Goal: Information Seeking & Learning: Learn about a topic

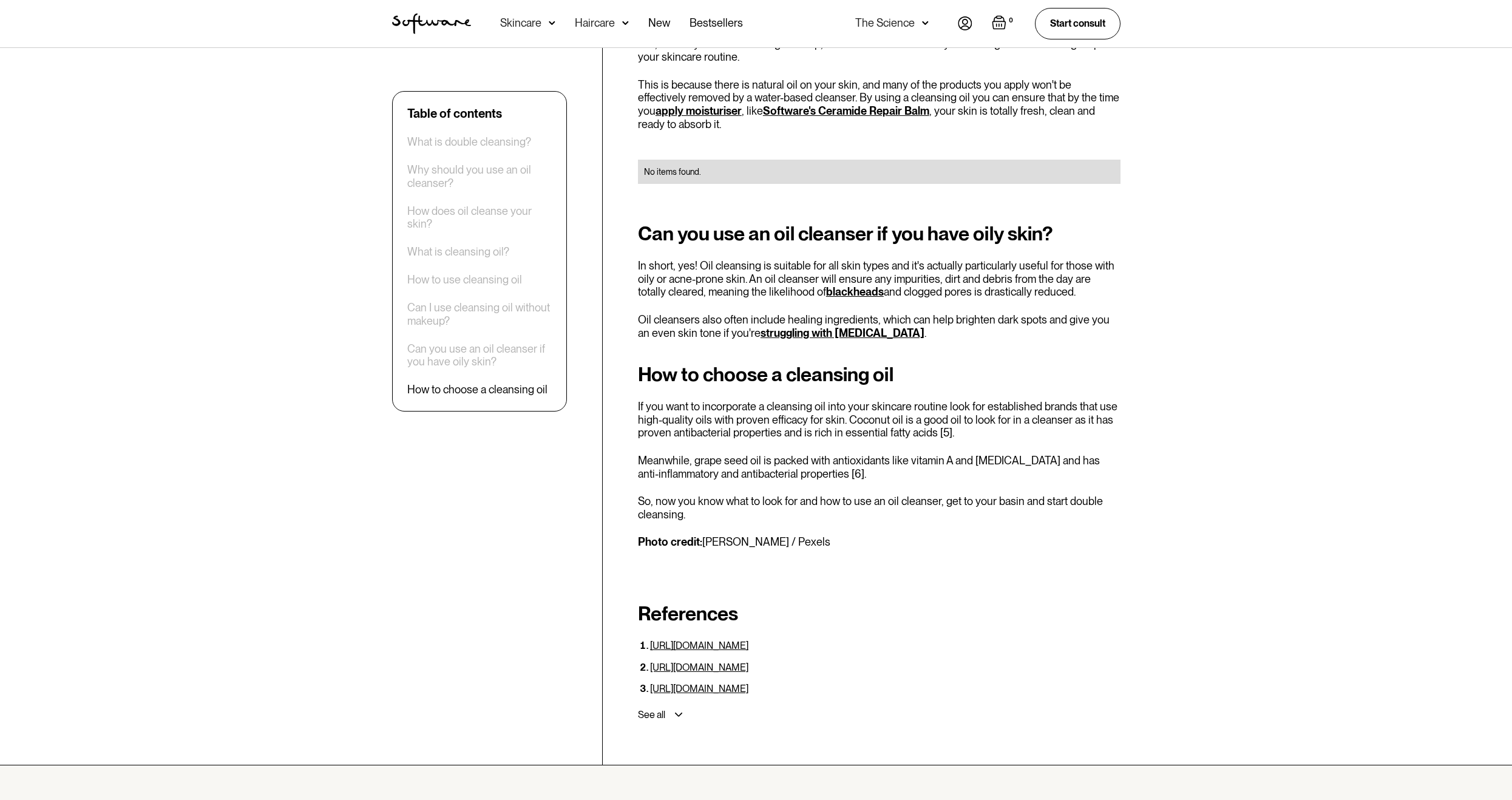
scroll to position [2537, 0]
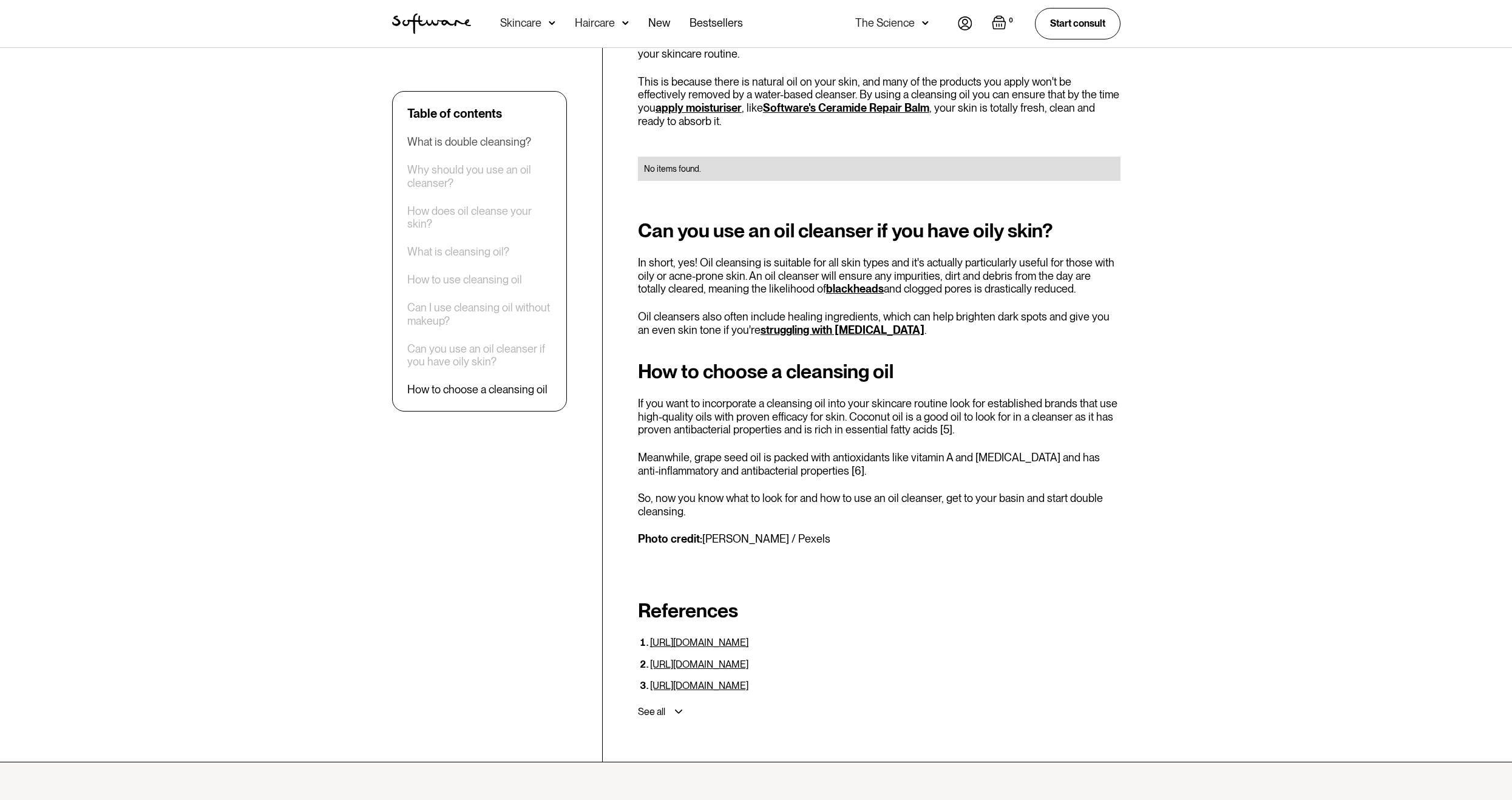
click at [438, 148] on div "What is double cleansing?" at bounding box center [469, 142] width 124 height 13
